Goal: Task Accomplishment & Management: Use online tool/utility

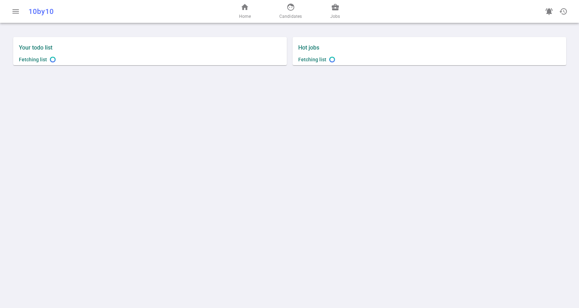
click at [308, 115] on div "menu 10by10 home Home face Candidates business_center Jobs notifications_active…" at bounding box center [289, 154] width 579 height 308
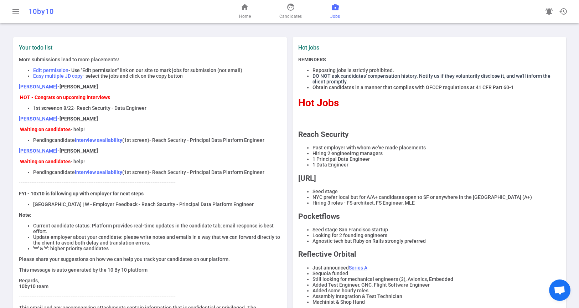
click at [334, 9] on span "business_center" at bounding box center [335, 7] width 9 height 9
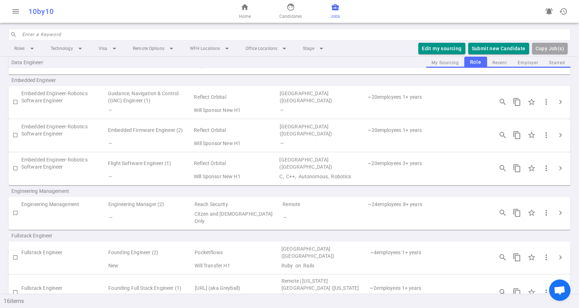
scroll to position [79, 0]
click at [556, 212] on span "chevron_right" at bounding box center [560, 212] width 9 height 9
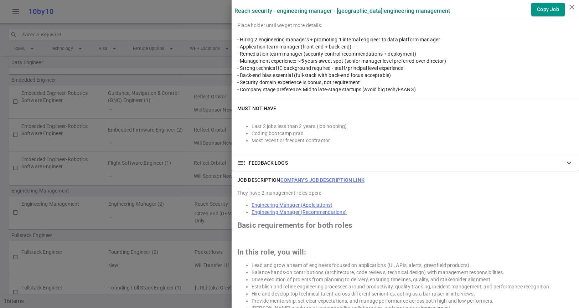
scroll to position [0, 0]
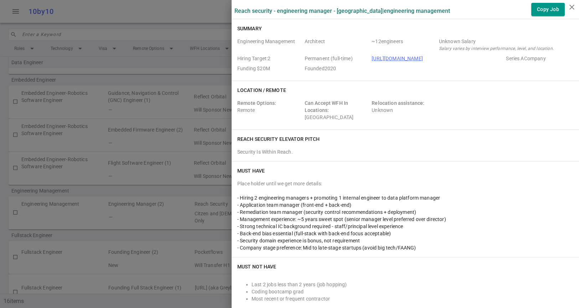
click at [167, 212] on div at bounding box center [289, 154] width 579 height 308
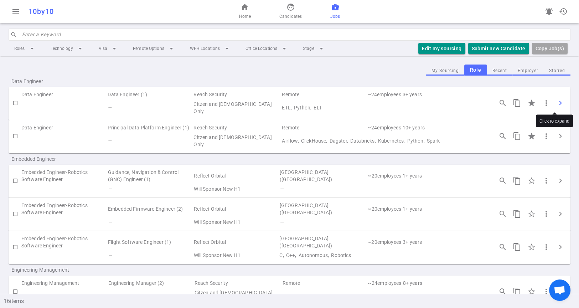
click at [558, 103] on span "chevron_right" at bounding box center [560, 103] width 9 height 9
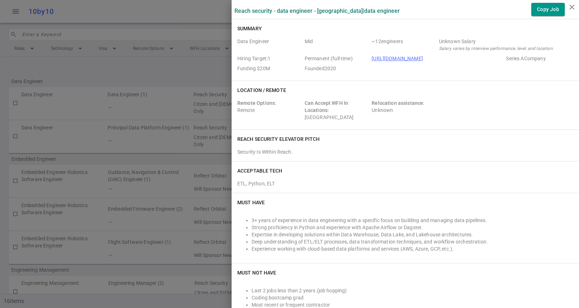
click at [144, 106] on div at bounding box center [289, 154] width 579 height 308
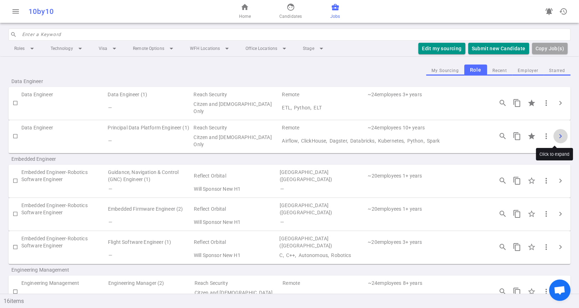
click at [560, 136] on button "chevron_right" at bounding box center [560, 136] width 14 height 14
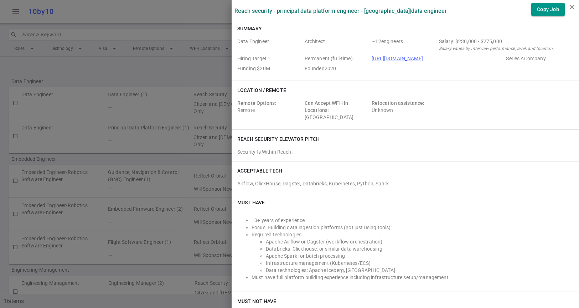
click at [154, 148] on div at bounding box center [289, 154] width 579 height 308
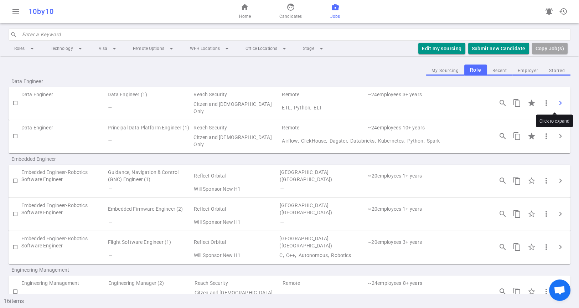
click at [556, 104] on span "chevron_right" at bounding box center [560, 103] width 9 height 9
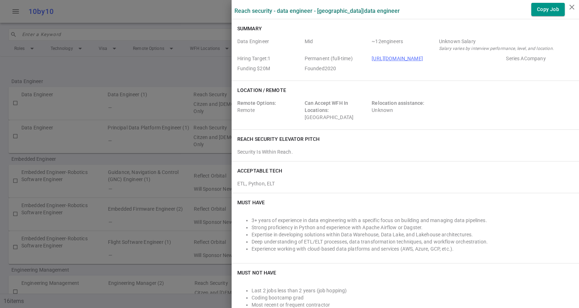
click at [179, 146] on div at bounding box center [289, 154] width 579 height 308
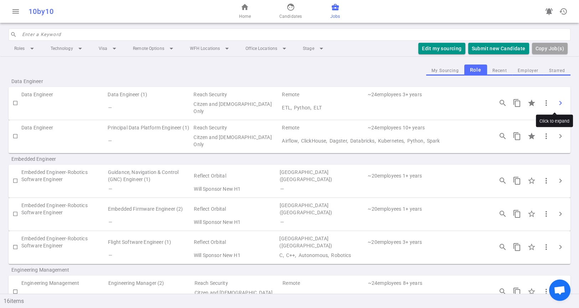
click at [556, 104] on span "chevron_right" at bounding box center [560, 103] width 9 height 9
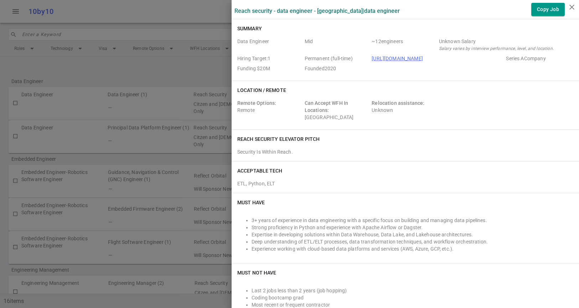
click at [175, 170] on div at bounding box center [289, 154] width 579 height 308
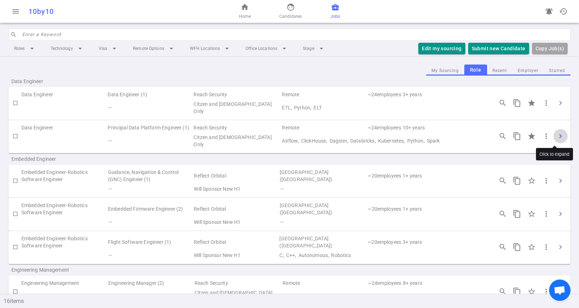
click at [556, 138] on span "chevron_right" at bounding box center [560, 136] width 9 height 9
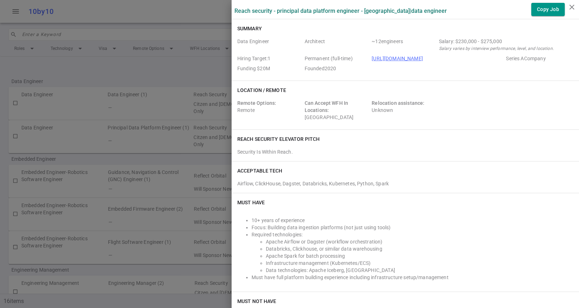
click at [174, 152] on div at bounding box center [289, 154] width 579 height 308
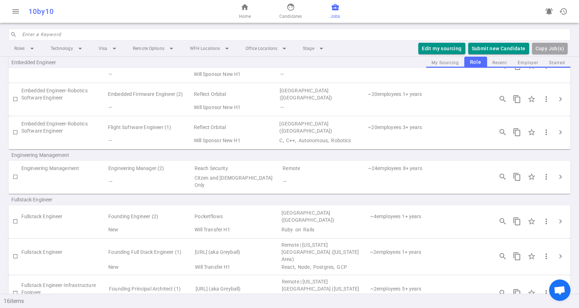
scroll to position [119, 0]
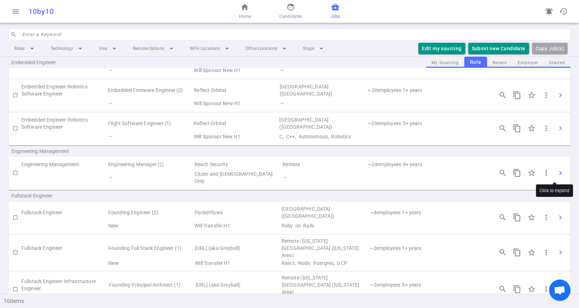
click at [556, 172] on span "chevron_right" at bounding box center [560, 173] width 9 height 9
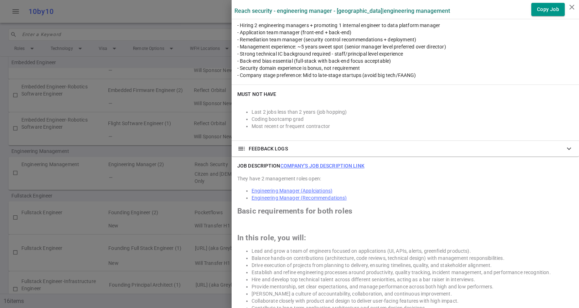
scroll to position [157, 0]
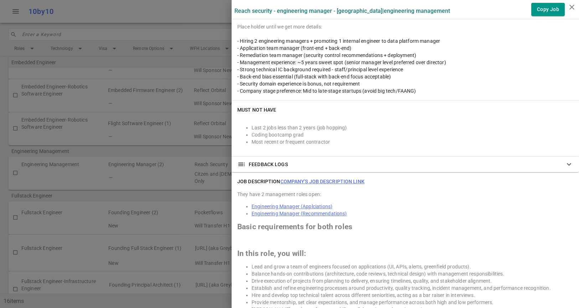
click at [291, 205] on link "Engineering Manager (Applciations)" at bounding box center [292, 206] width 81 height 6
click at [419, 141] on li "Most recent or frequent contractor" at bounding box center [413, 141] width 322 height 7
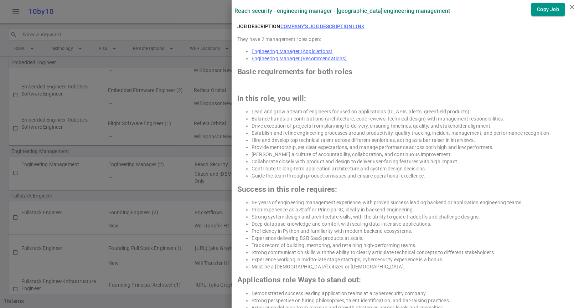
scroll to position [315, 0]
